Goal: Task Accomplishment & Management: Manage account settings

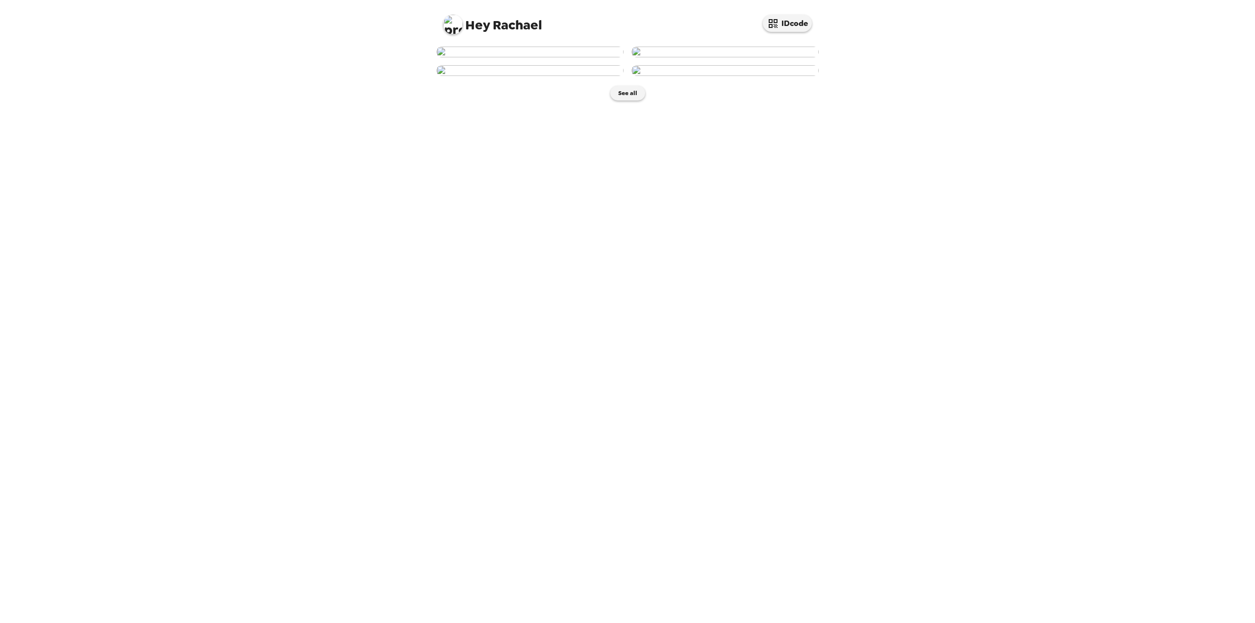
click at [584, 57] on img at bounding box center [529, 52] width 187 height 11
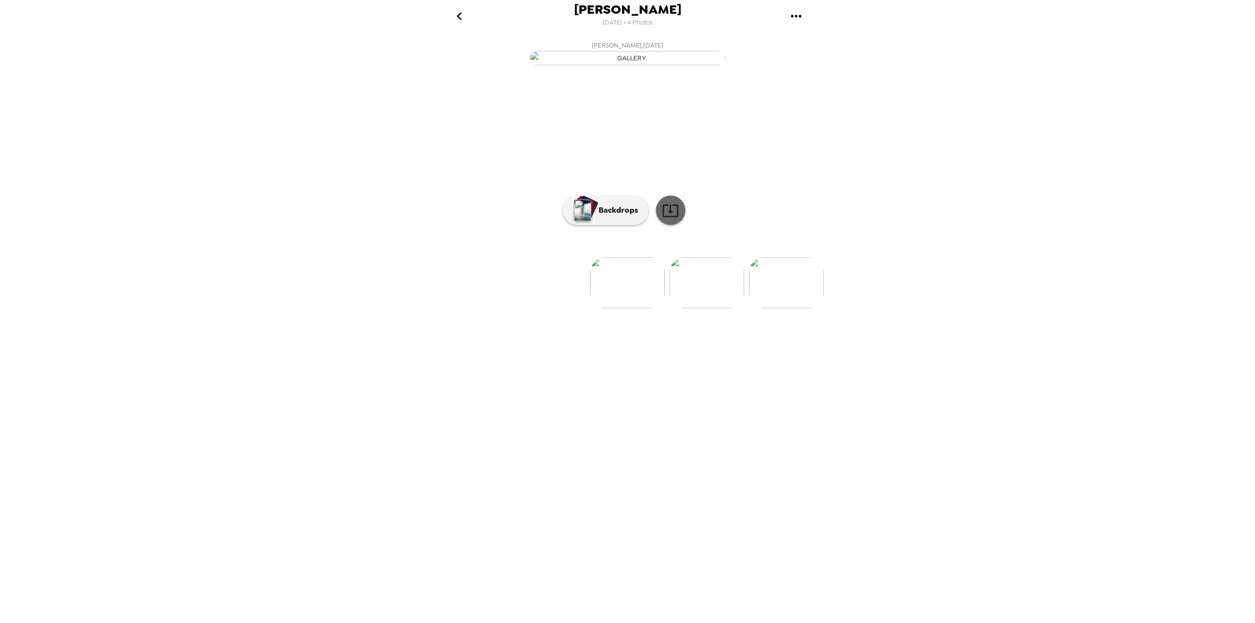
click at [662, 219] on icon at bounding box center [670, 210] width 17 height 17
click at [1091, 75] on div "[PERSON_NAME] [DATE] • 4 Photos [PERSON_NAME] , [DATE] [PERSON_NAME] , [DATE] […" at bounding box center [627, 311] width 1255 height 623
click at [471, 18] on button "go back" at bounding box center [459, 16] width 32 height 32
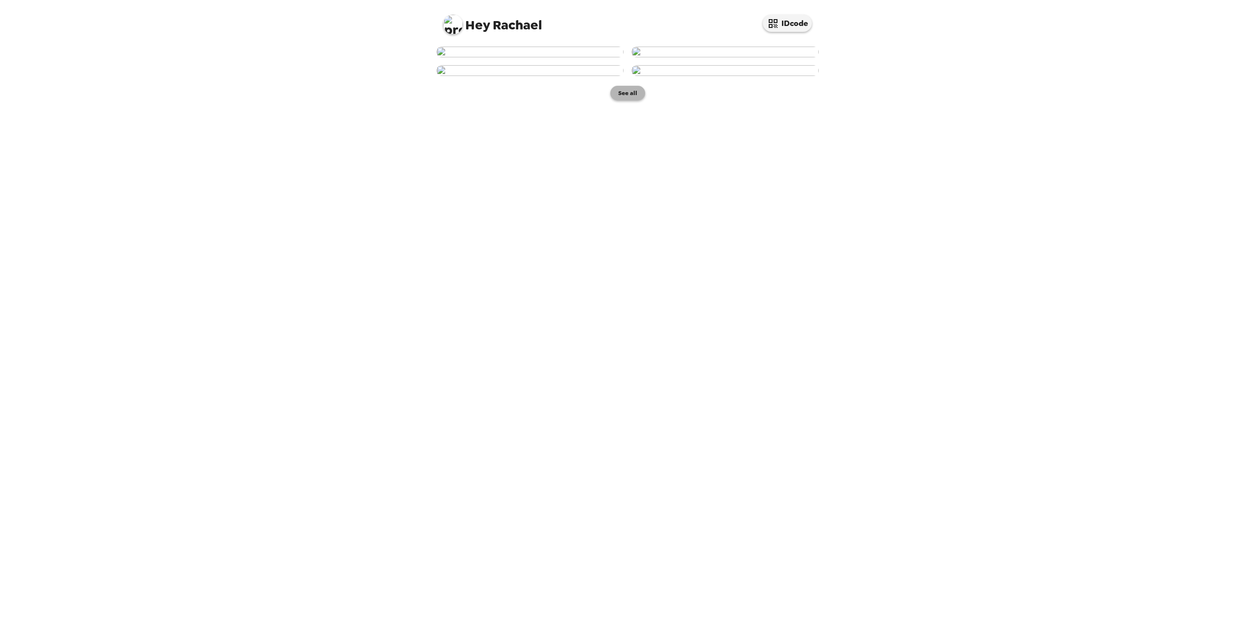
click at [636, 101] on button "See all" at bounding box center [628, 93] width 35 height 15
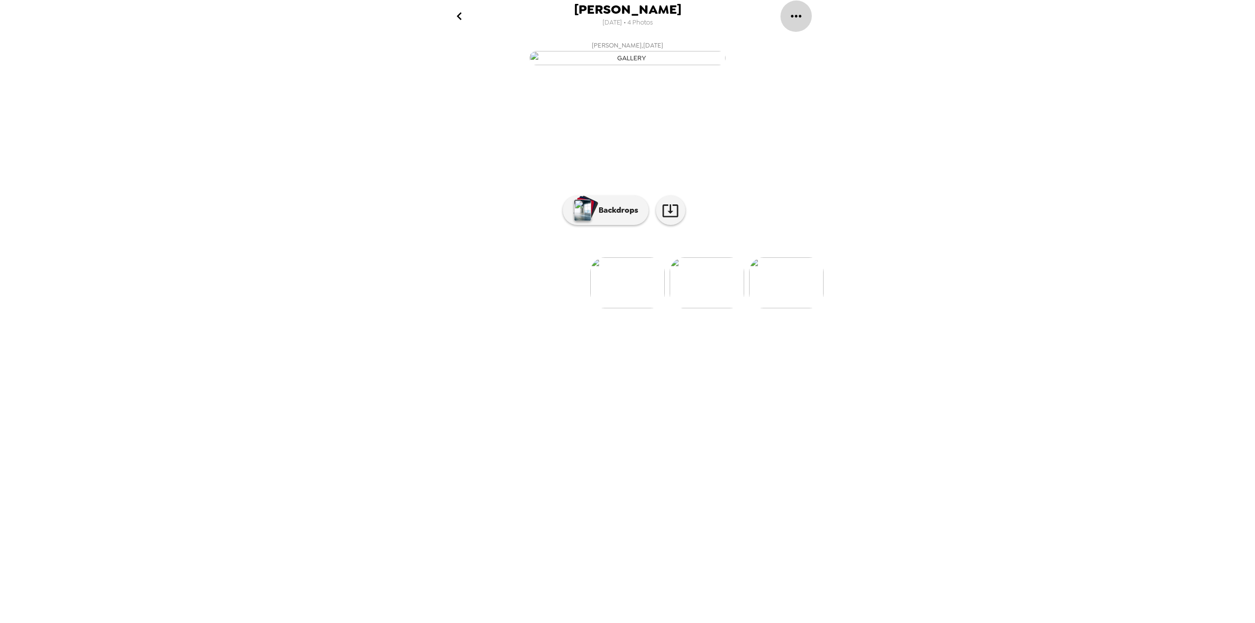
click at [800, 14] on icon "gallery menu" at bounding box center [797, 16] width 16 height 16
click at [443, 16] on div at bounding box center [627, 311] width 1255 height 623
click at [462, 13] on icon "go back" at bounding box center [460, 16] width 16 height 16
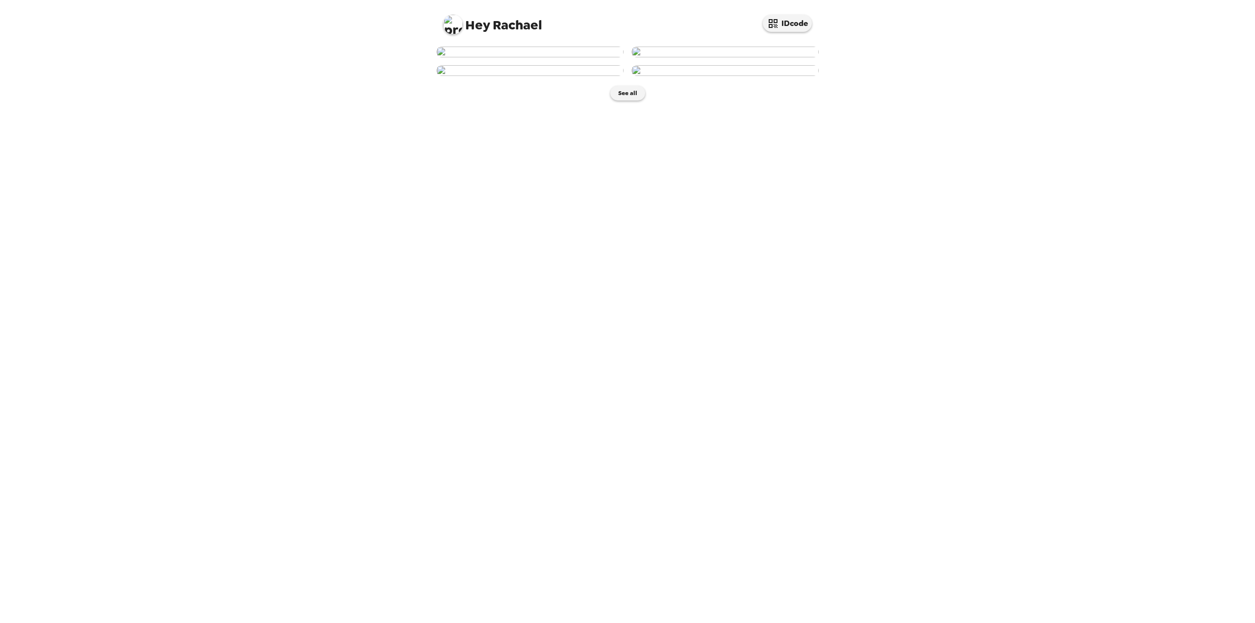
click at [514, 25] on span "Hey [PERSON_NAME]" at bounding box center [492, 21] width 99 height 22
click at [457, 24] on img at bounding box center [453, 25] width 20 height 20
click at [468, 82] on span "Log Out" at bounding box center [463, 82] width 25 height 8
click at [548, 57] on img at bounding box center [529, 52] width 187 height 11
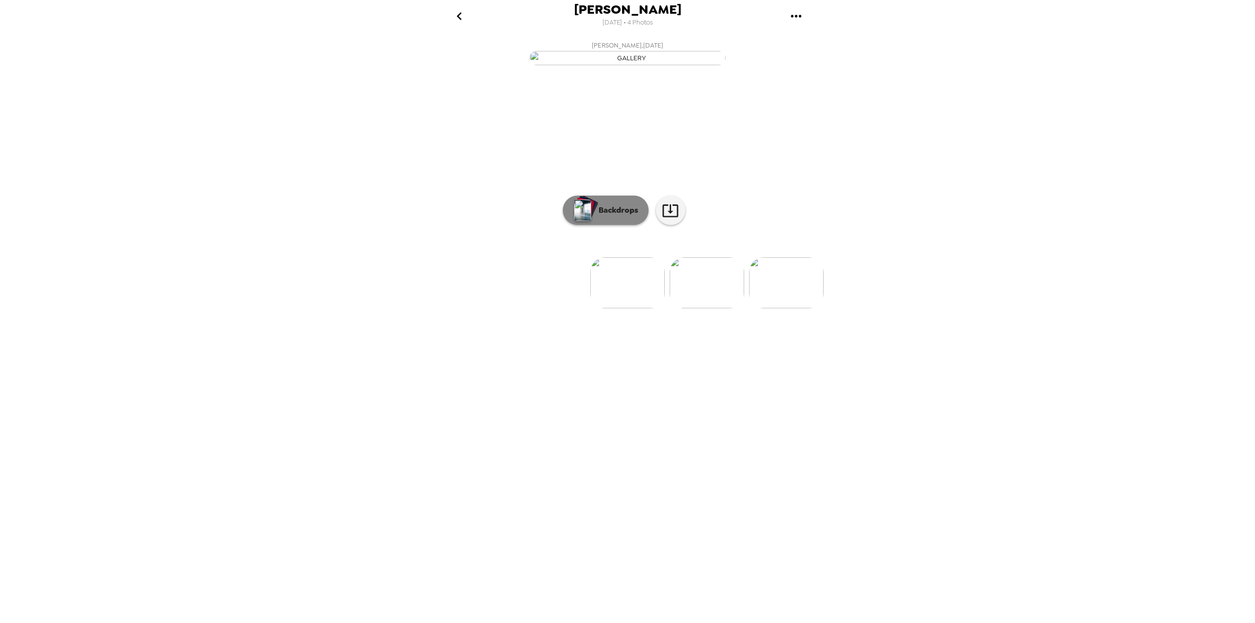
click at [619, 216] on p "Backdrops" at bounding box center [616, 210] width 45 height 12
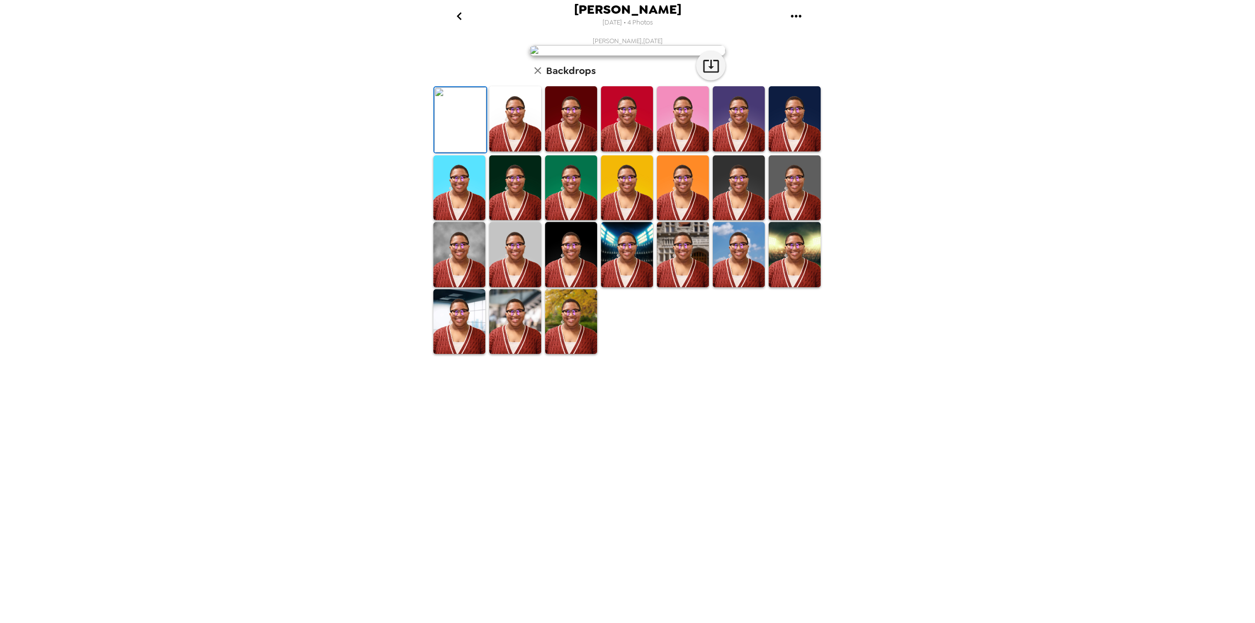
click at [459, 287] on img at bounding box center [459, 254] width 52 height 65
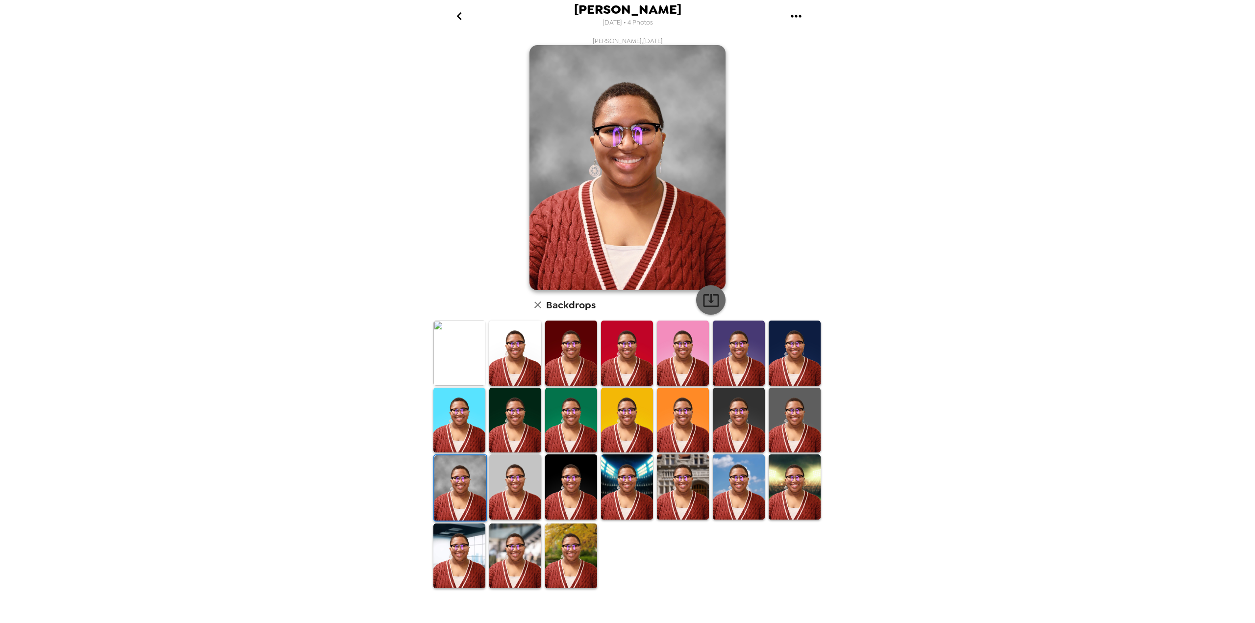
click at [710, 294] on icon "button" at bounding box center [711, 300] width 17 height 17
click at [479, 371] on img at bounding box center [459, 353] width 52 height 65
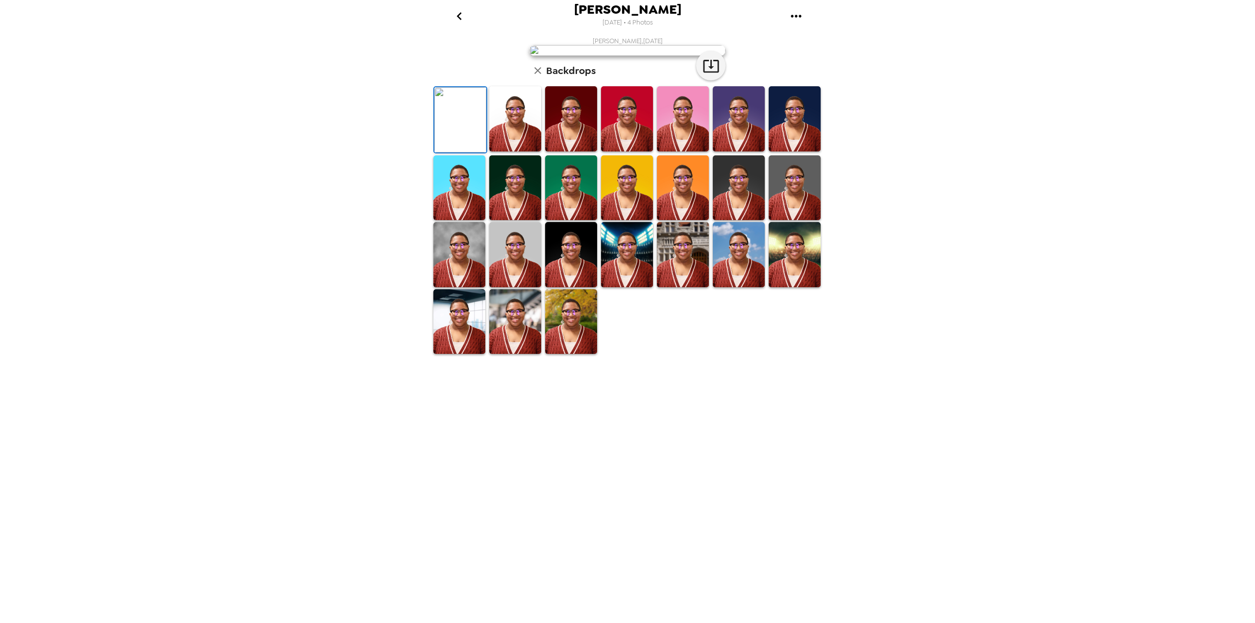
click at [465, 31] on button "go back" at bounding box center [459, 16] width 32 height 32
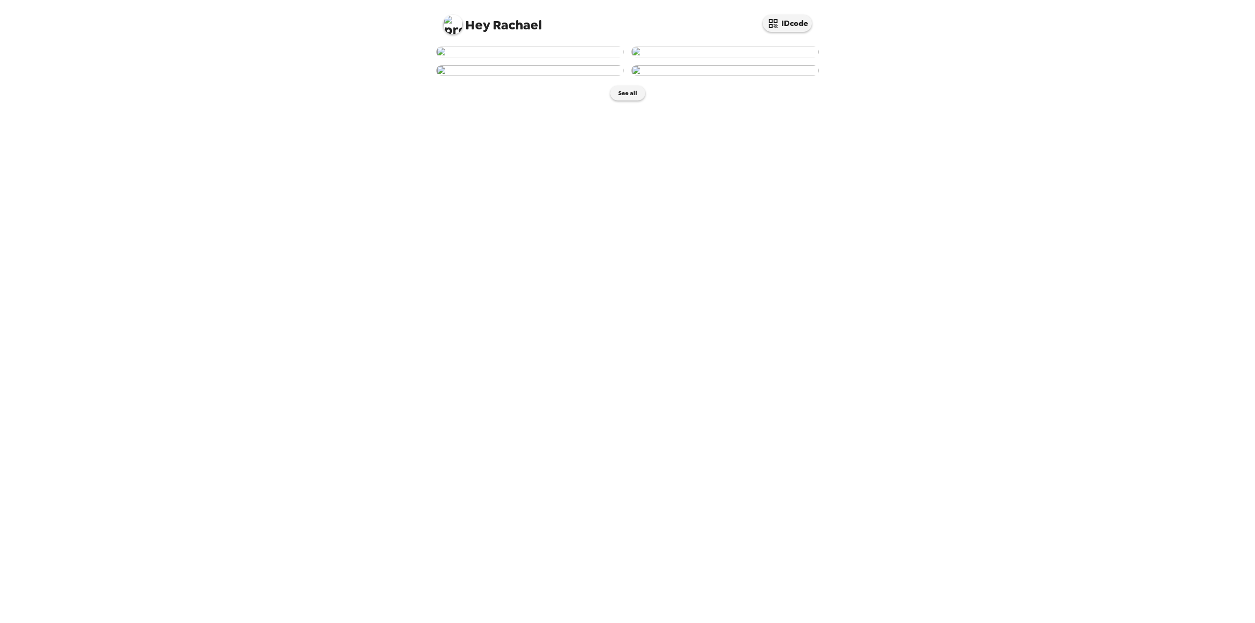
click at [528, 57] on img at bounding box center [529, 52] width 187 height 11
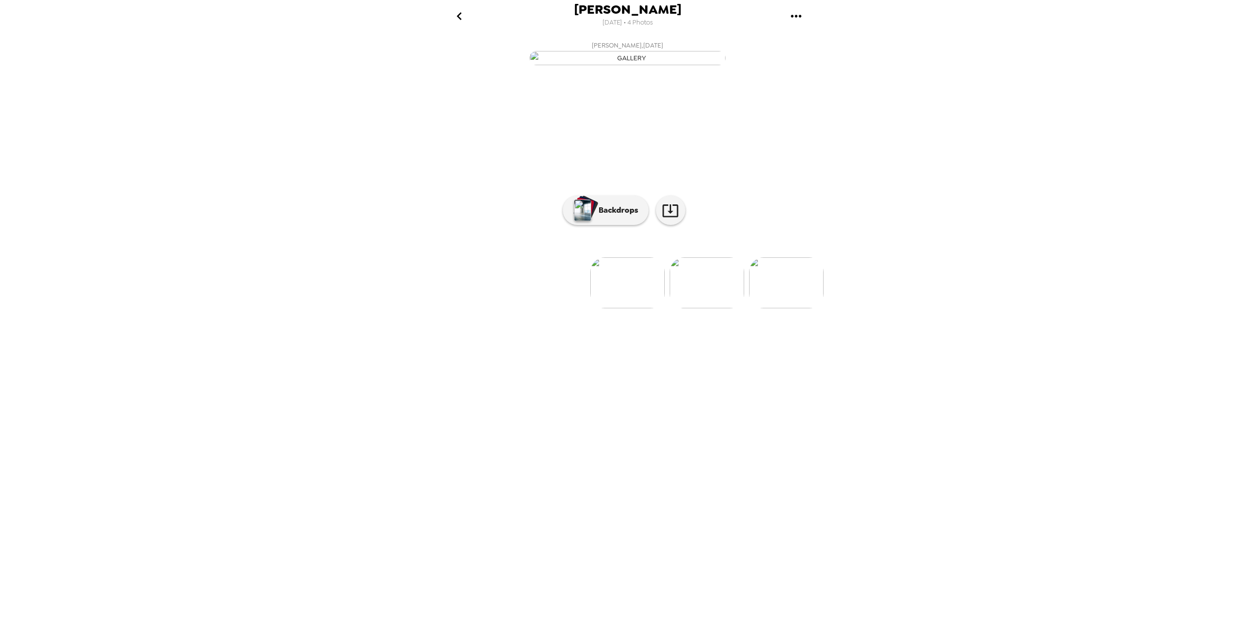
click at [456, 8] on icon "go back" at bounding box center [460, 16] width 16 height 16
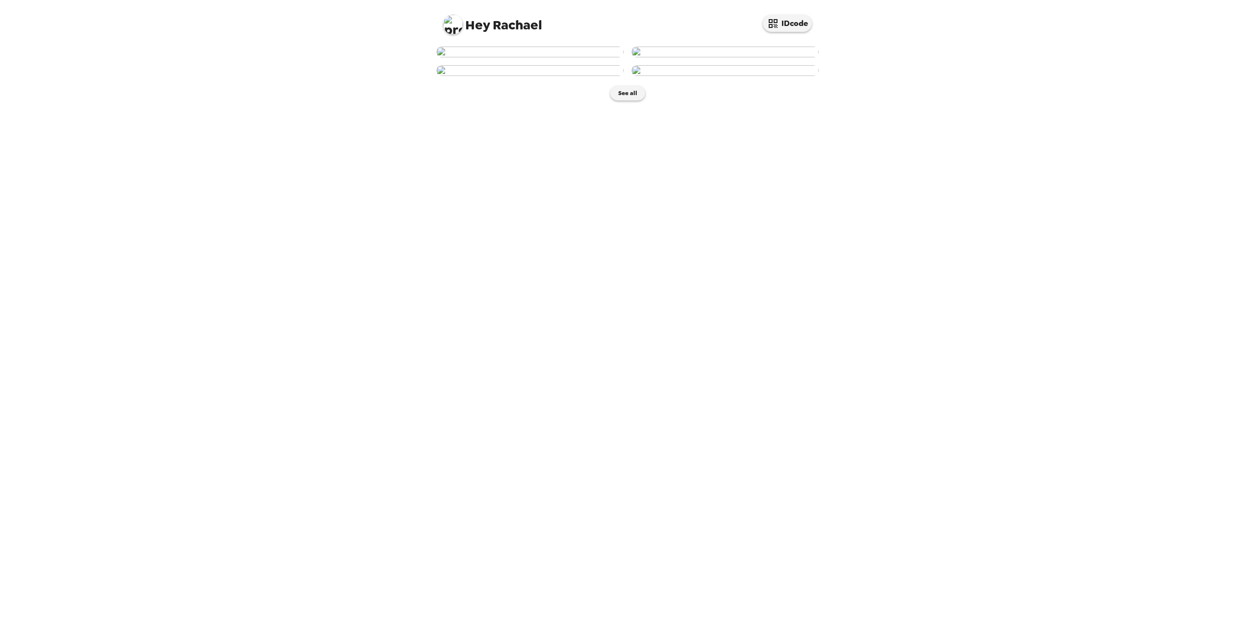
click at [443, 31] on div "Hey Rachael IDcode" at bounding box center [628, 21] width 392 height 42
click at [462, 22] on img at bounding box center [453, 25] width 20 height 20
click at [449, 82] on li "Log Out" at bounding box center [492, 83] width 98 height 18
